Goal: Navigation & Orientation: Find specific page/section

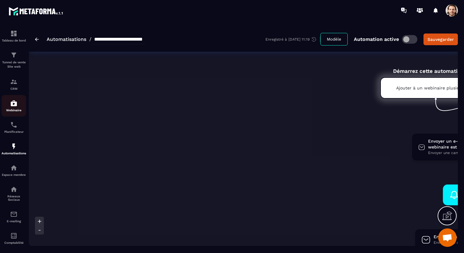
scroll to position [0, 162]
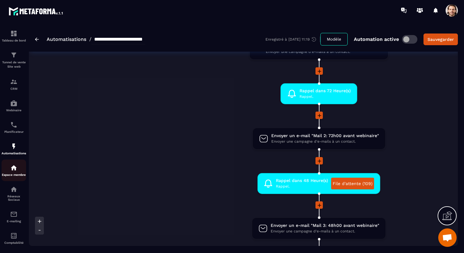
click at [17, 176] on p "Espace membre" at bounding box center [14, 174] width 25 height 3
click at [449, 8] on span at bounding box center [452, 10] width 12 height 12
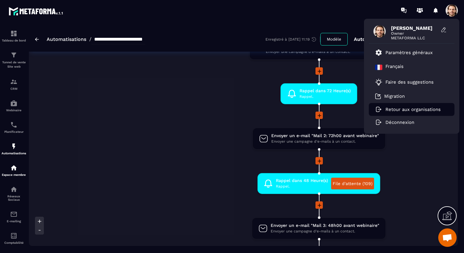
click at [400, 114] on li "Retour aux organisations" at bounding box center [412, 109] width 86 height 13
click at [401, 111] on p "Retour aux organisations" at bounding box center [413, 110] width 55 height 6
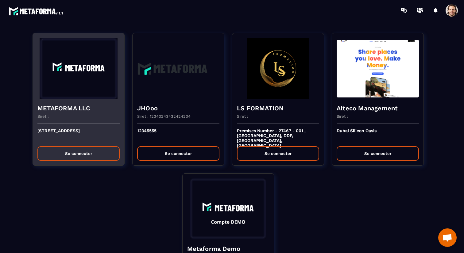
click at [99, 111] on h4 "METAFORMA LLC" at bounding box center [78, 108] width 82 height 9
